Goal: Task Accomplishment & Management: Manage account settings

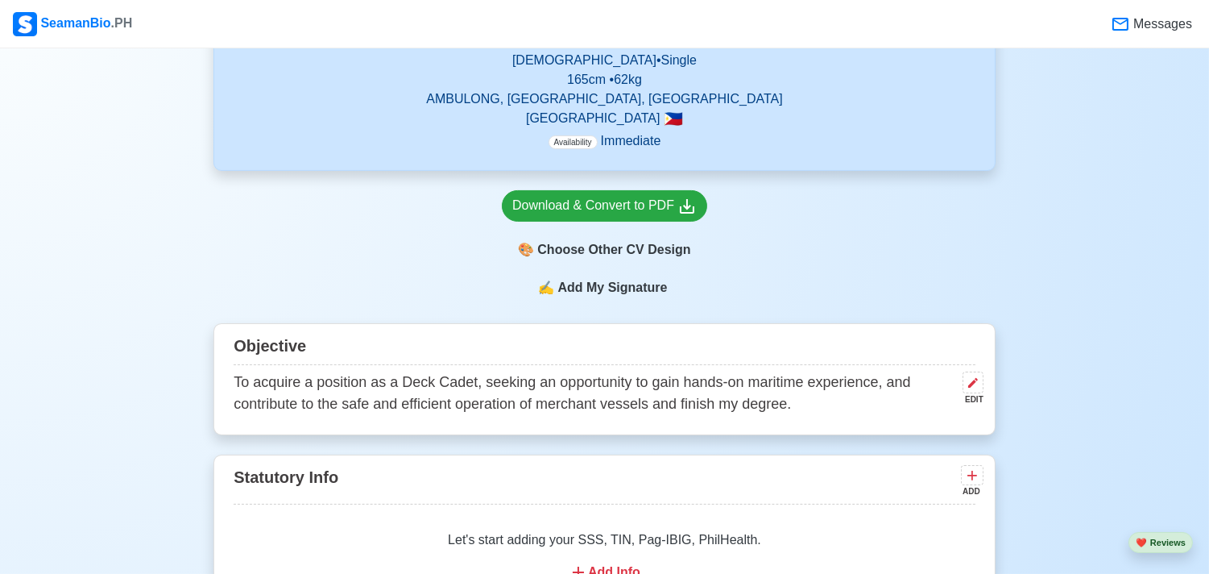
scroll to position [628, 0]
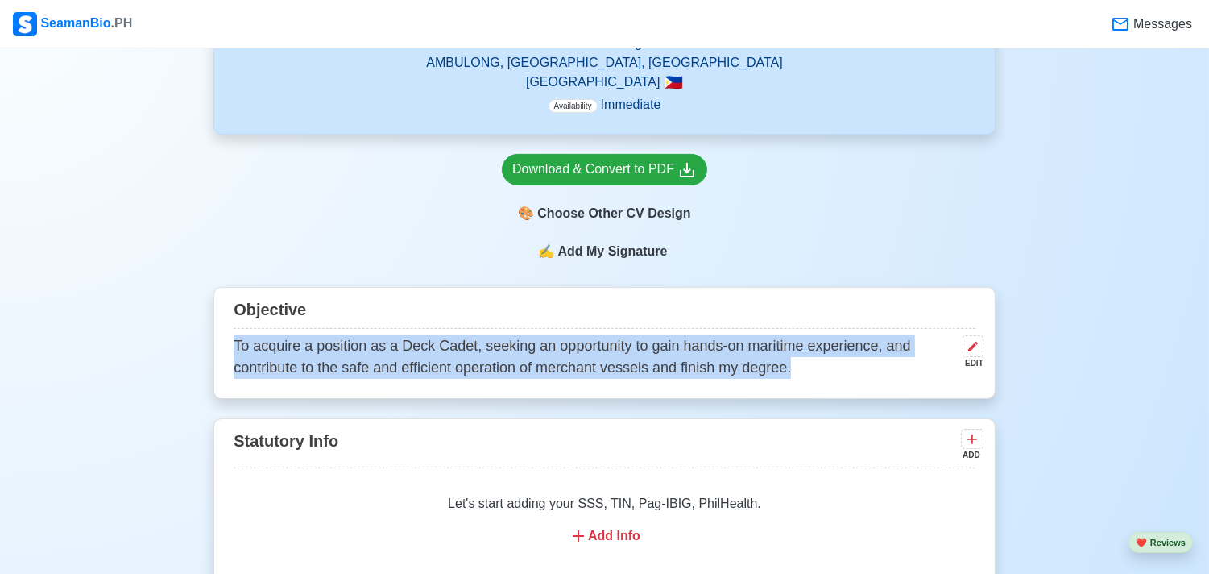
drag, startPoint x: 234, startPoint y: 336, endPoint x: 794, endPoint y: 366, distance: 560.7
click at [794, 366] on p "To acquire a position as a Deck Cadet, seeking an opportunity to gain hands-on …" at bounding box center [595, 357] width 723 height 44
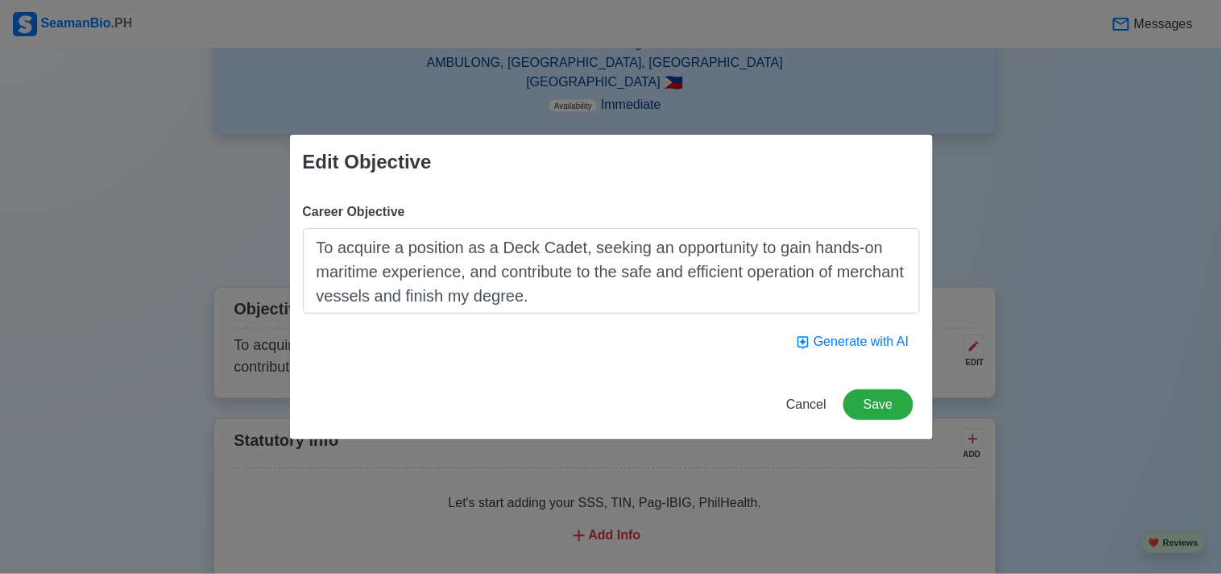
drag, startPoint x: 316, startPoint y: 248, endPoint x: 614, endPoint y: 303, distance: 303.1
click at [614, 303] on textarea "To acquire a position as a Deck Cadet, seeking an opportunity to gain hands-on …" at bounding box center [611, 270] width 617 height 85
click at [712, 109] on div "Edit Objective Career Objective To acquire a position as a Deck Cadet, seeking …" at bounding box center [611, 287] width 1222 height 574
click at [790, 400] on button "Cancel" at bounding box center [806, 404] width 61 height 31
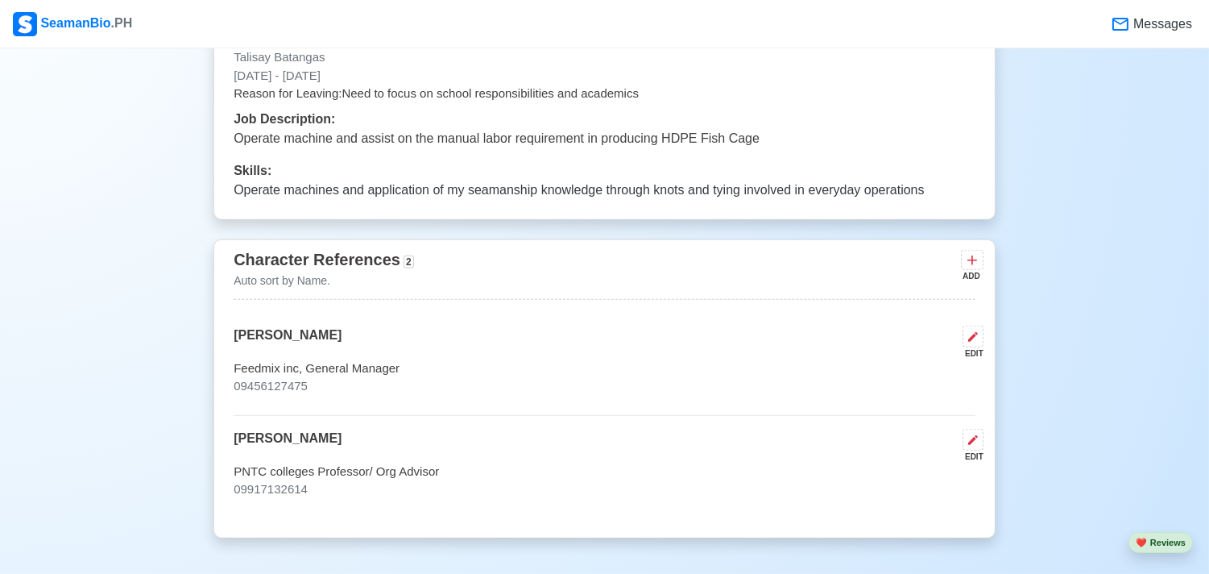
scroll to position [2818, 0]
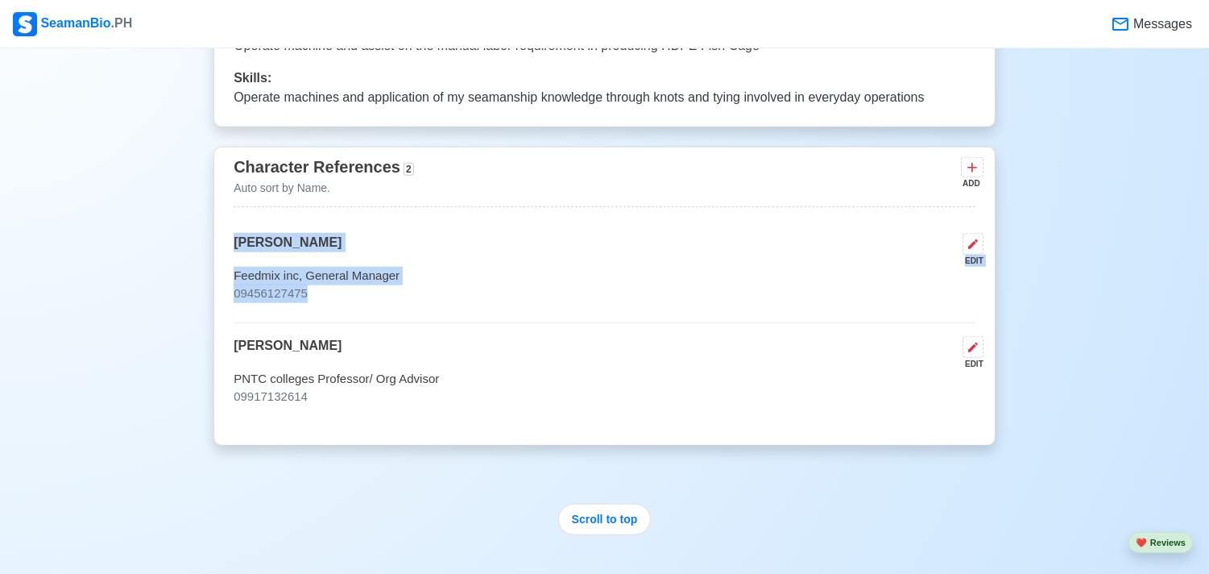
drag, startPoint x: 230, startPoint y: 243, endPoint x: 338, endPoint y: 299, distance: 122.1
click at [338, 299] on div "Character References 2 Auto sort by Name. ADD [PERSON_NAME] EDIT Feedmix inc, G…" at bounding box center [605, 296] width 782 height 299
copy div "[PERSON_NAME] EDIT Feedmix inc, General Manager 09456127475"
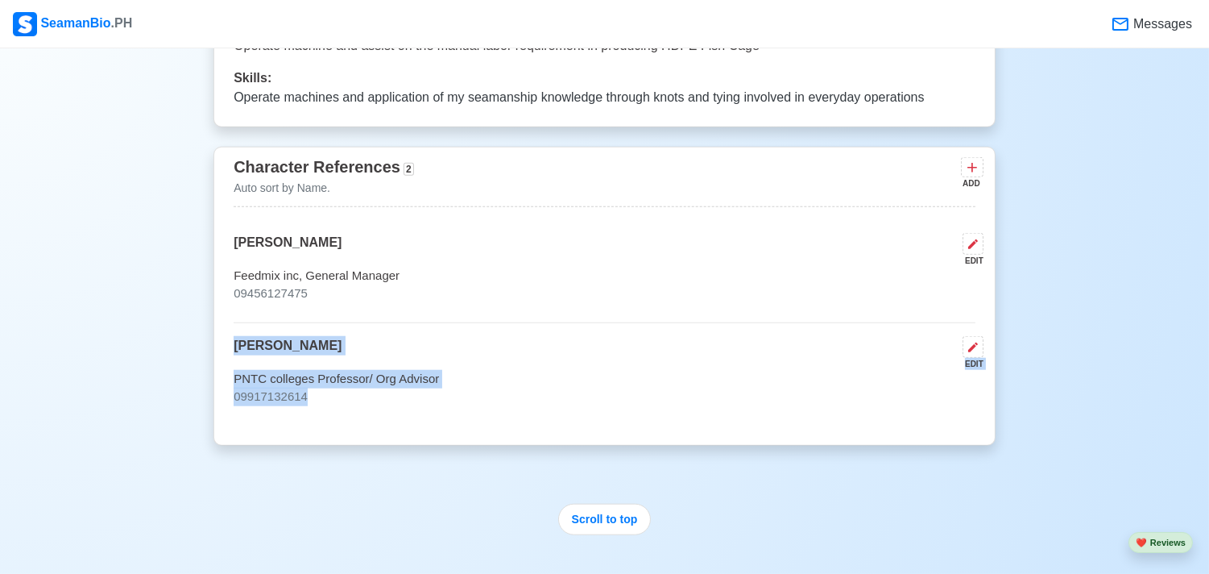
drag, startPoint x: 234, startPoint y: 350, endPoint x: 358, endPoint y: 416, distance: 140.6
click at [358, 416] on div "[PERSON_NAME] EDIT Feedmix inc, General Manager 09456127475 [PERSON_NAME] EDIT …" at bounding box center [605, 329] width 742 height 193
copy div "[PERSON_NAME] EDIT PNTC colleges Professor/ Org Advisor 09917132614"
